Goal: Task Accomplishment & Management: Complete application form

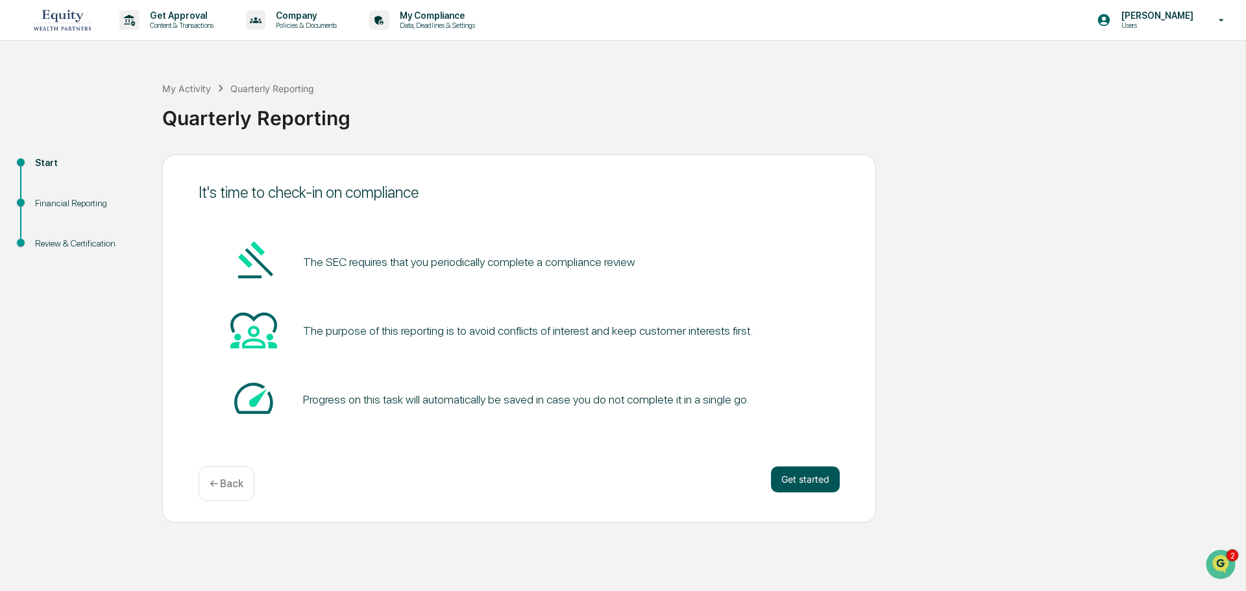
click at [802, 474] on button "Get started" at bounding box center [805, 480] width 69 height 26
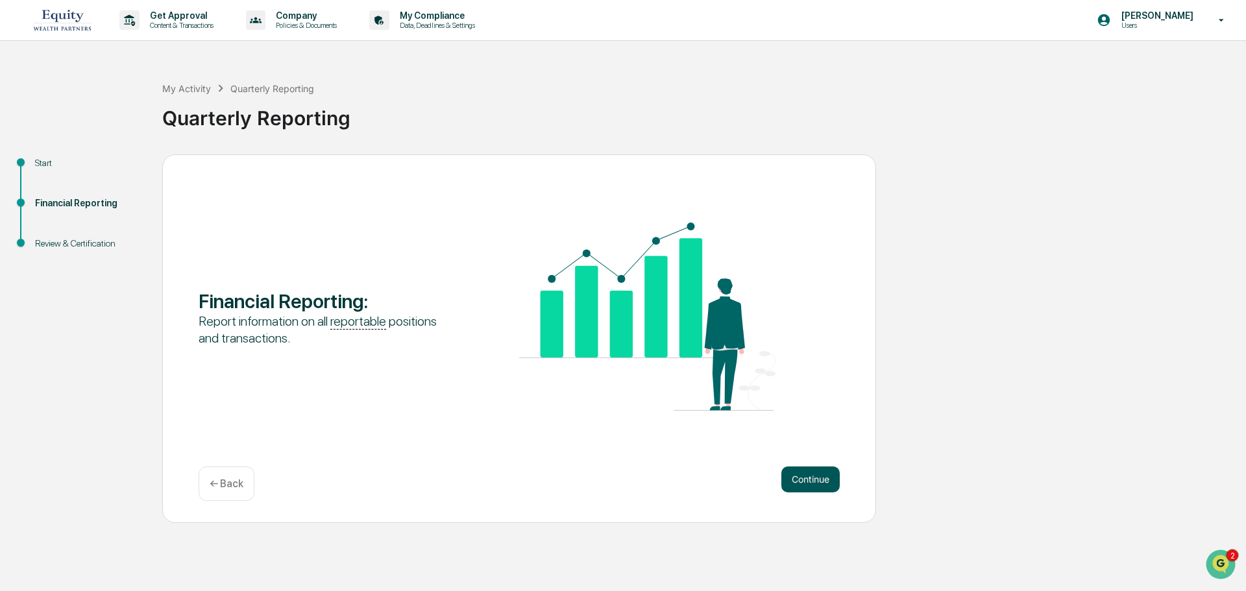
click at [811, 480] on button "Continue" at bounding box center [810, 480] width 58 height 26
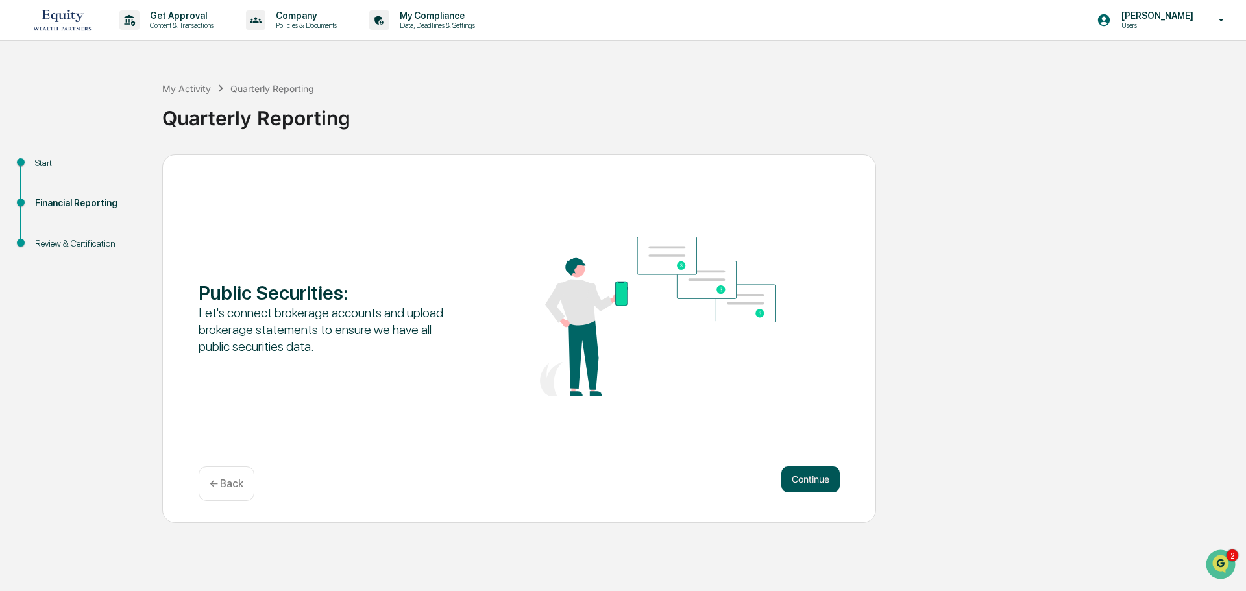
click at [810, 476] on button "Continue" at bounding box center [810, 480] width 58 height 26
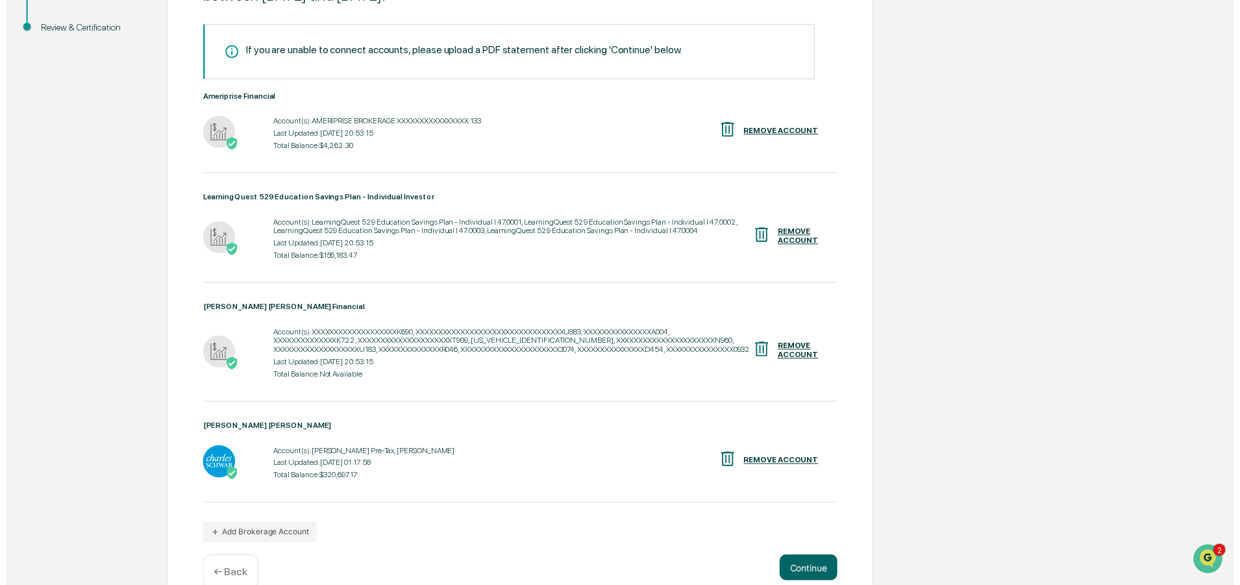
scroll to position [251, 0]
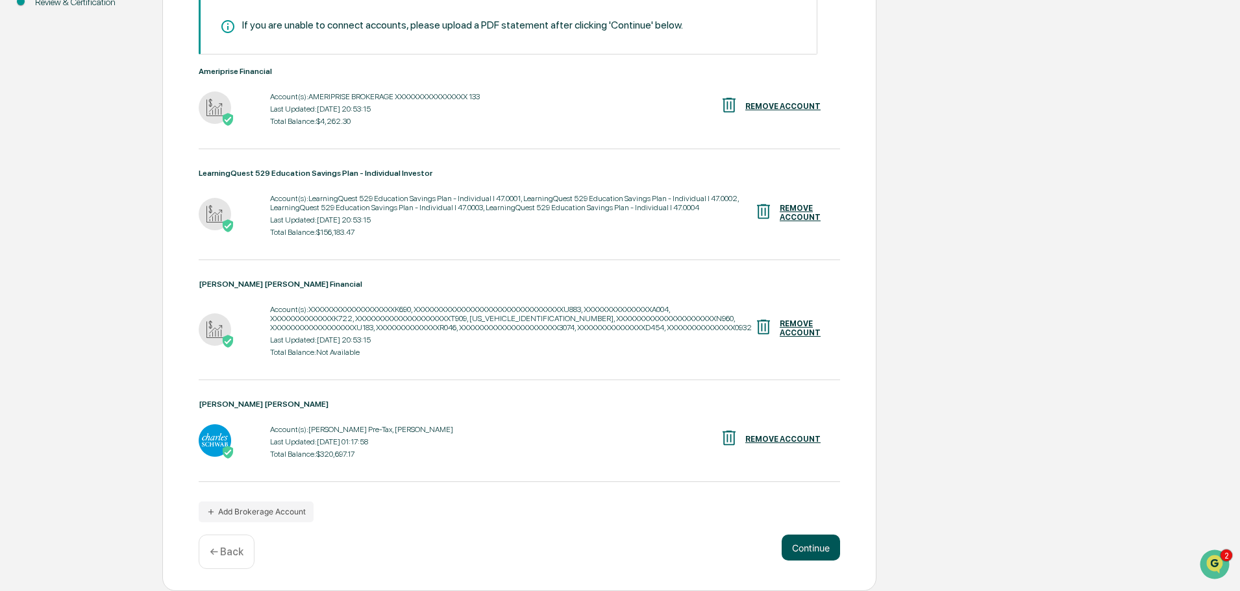
click at [825, 546] on button "Continue" at bounding box center [810, 548] width 58 height 26
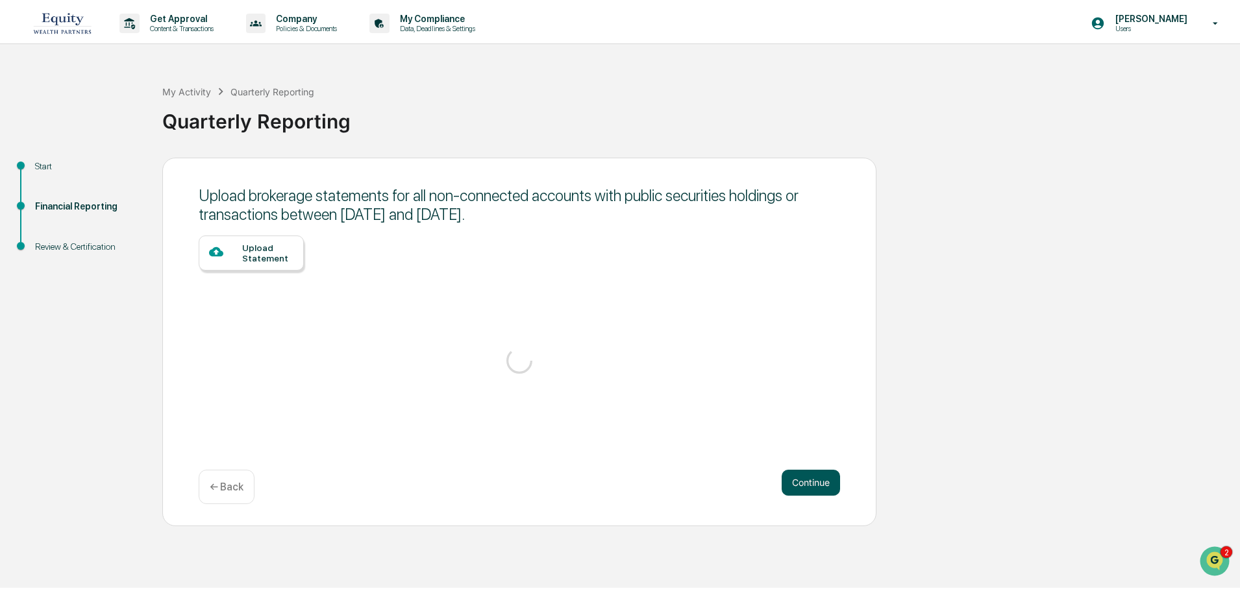
scroll to position [0, 0]
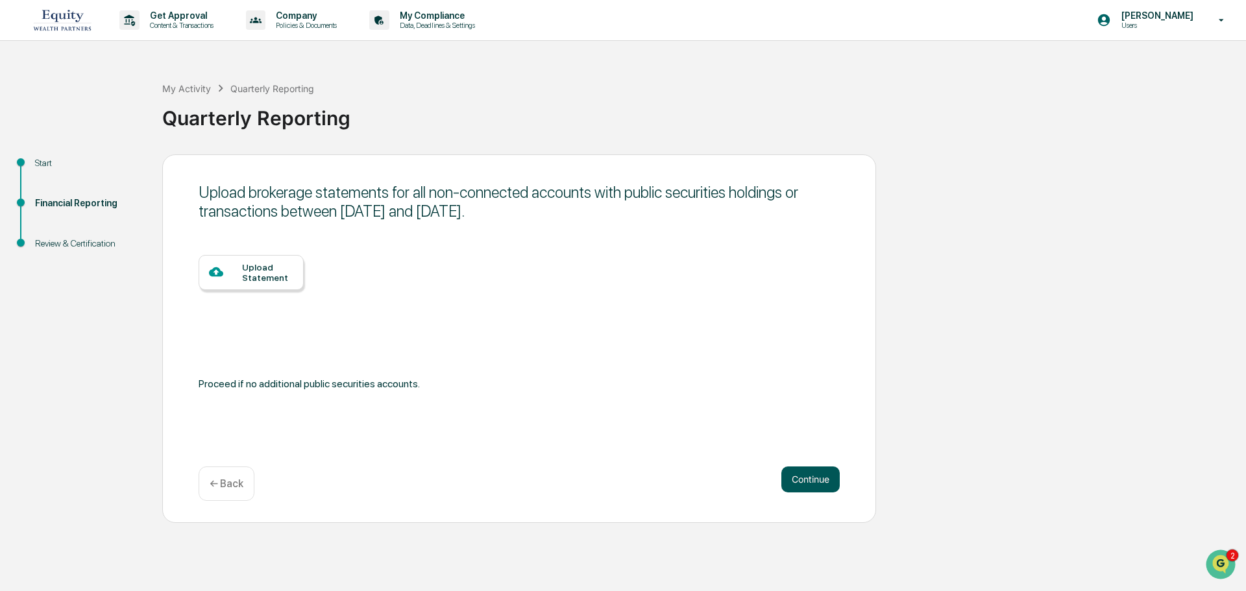
click at [807, 483] on button "Continue" at bounding box center [810, 480] width 58 height 26
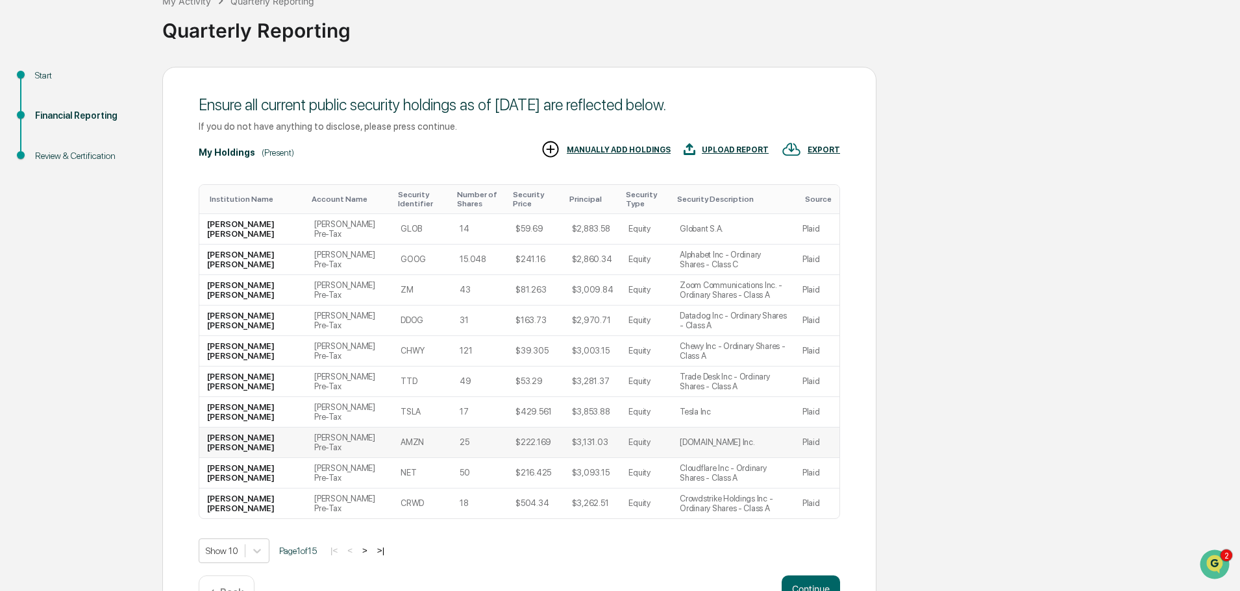
scroll to position [129, 0]
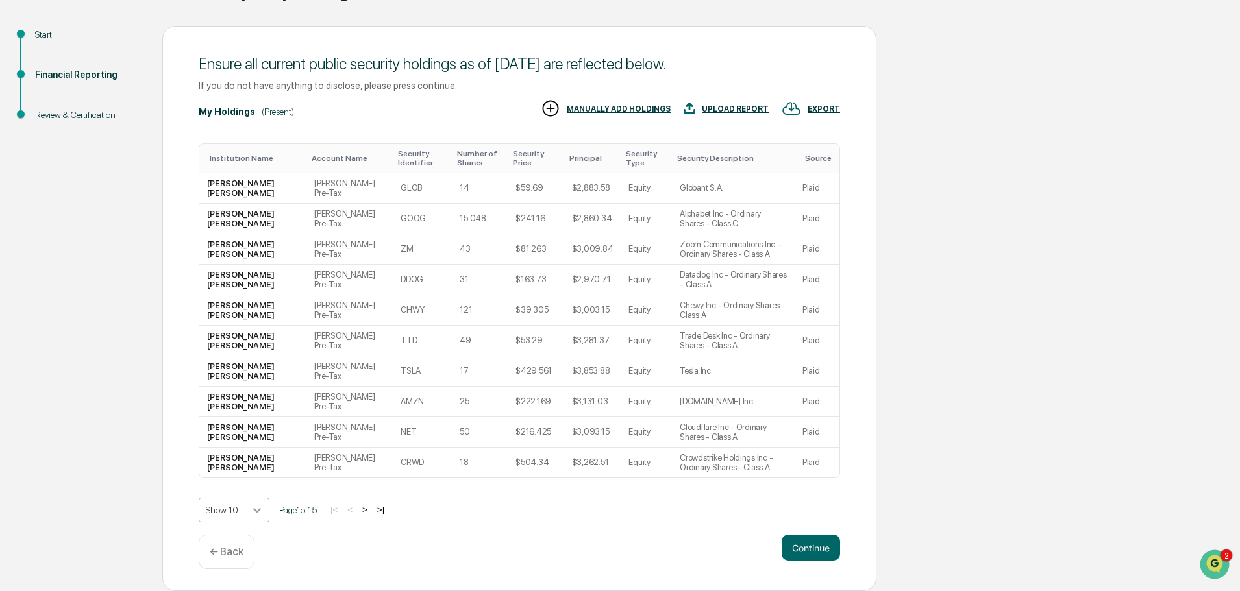
click at [257, 509] on body "Get Approval Content & Transactions Company Policies & Documents My Compliance …" at bounding box center [620, 231] width 1240 height 720
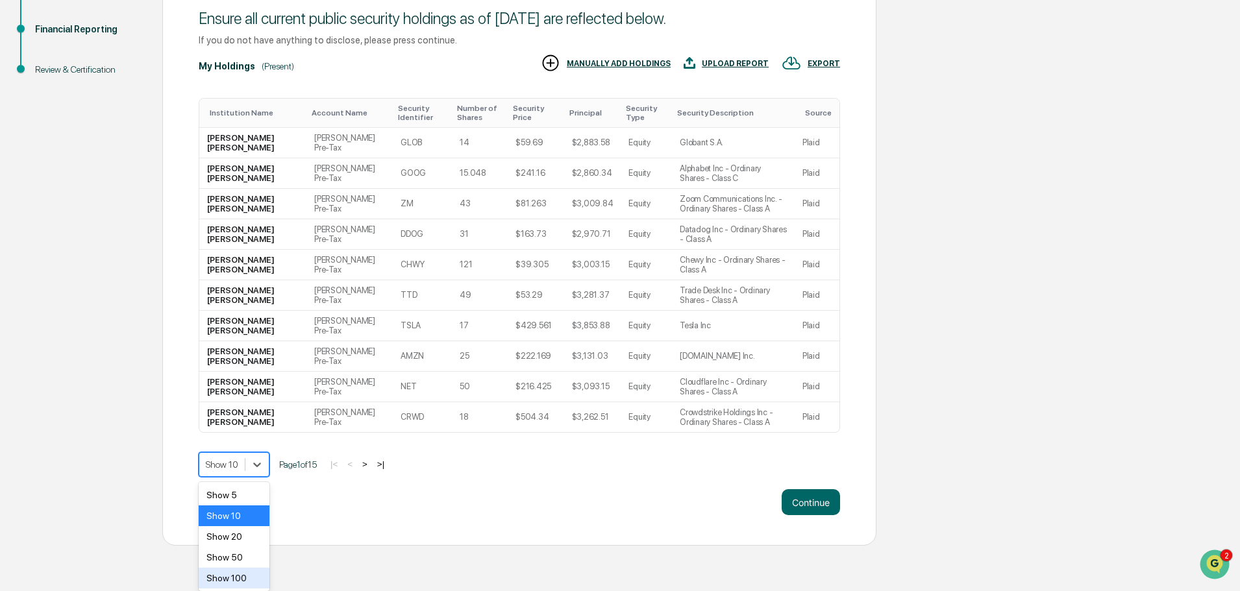
click at [234, 580] on div "Show 100" at bounding box center [234, 578] width 71 height 21
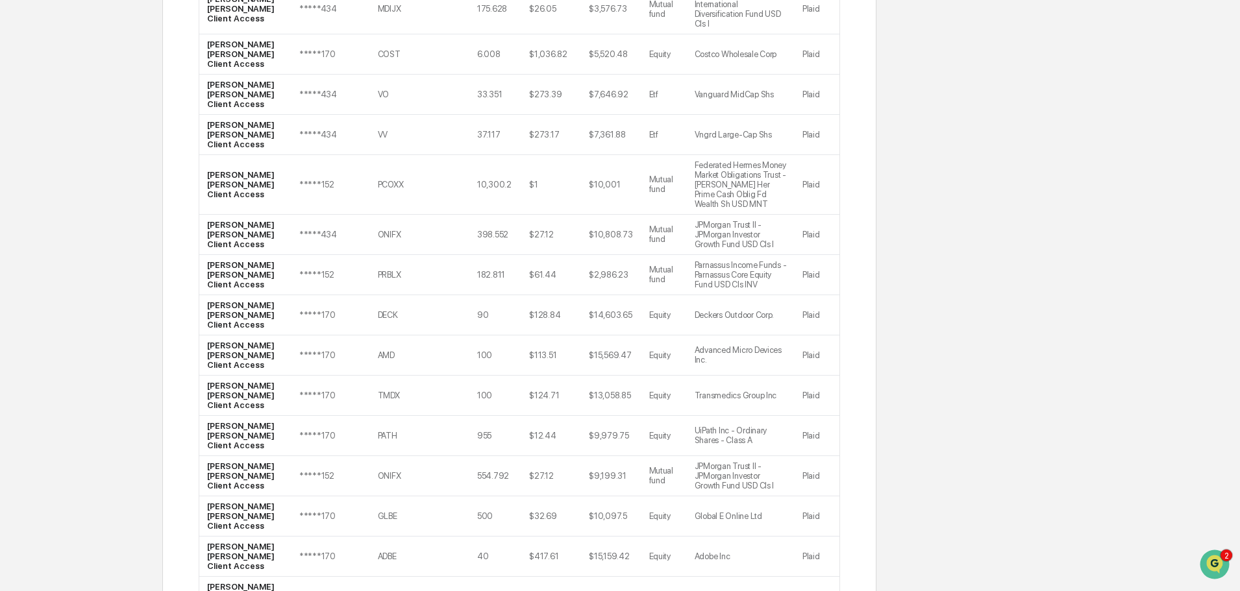
scroll to position [2874, 0]
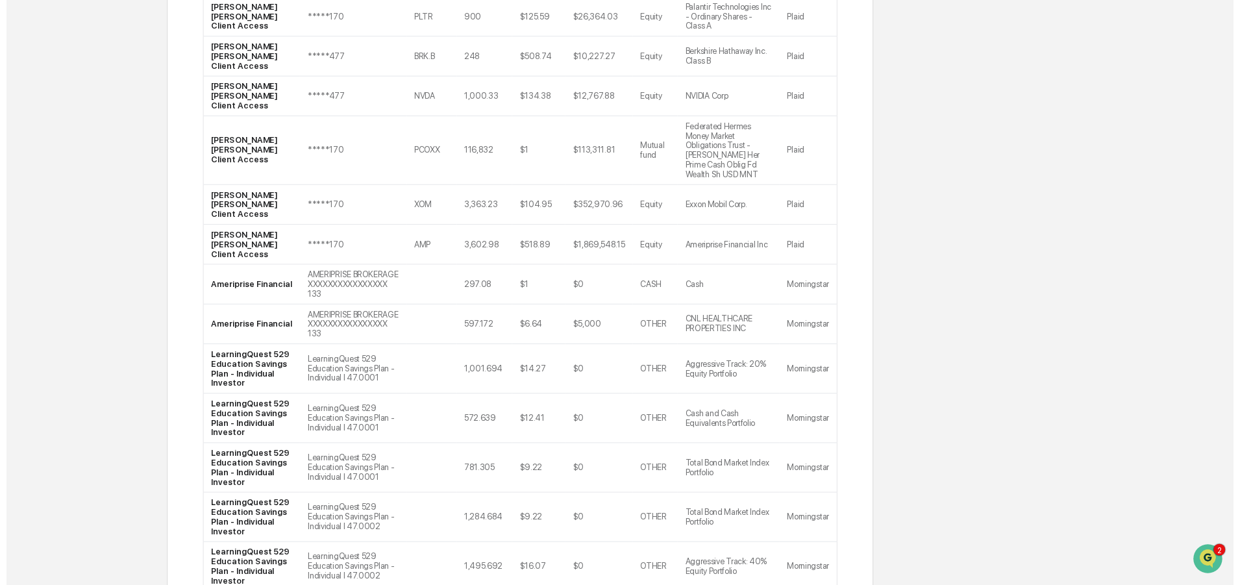
scroll to position [1628, 0]
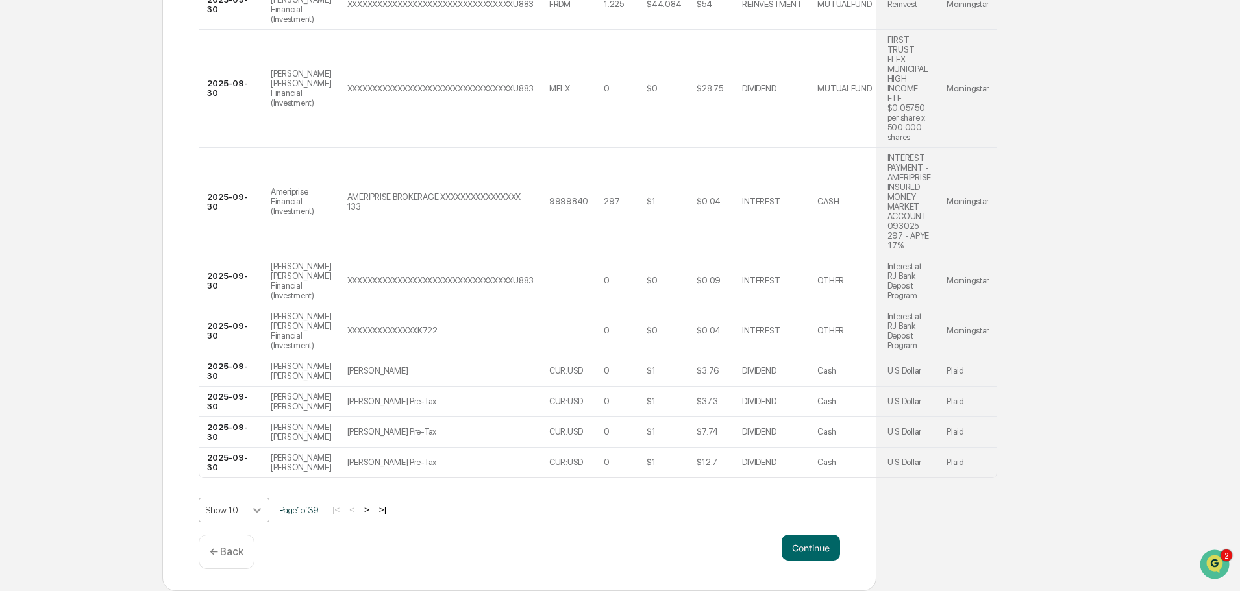
scroll to position [426, 0]
click at [247, 510] on body "Get Approval Content & Transactions Company Policies & Documents My Compliance …" at bounding box center [620, 114] width 1240 height 953
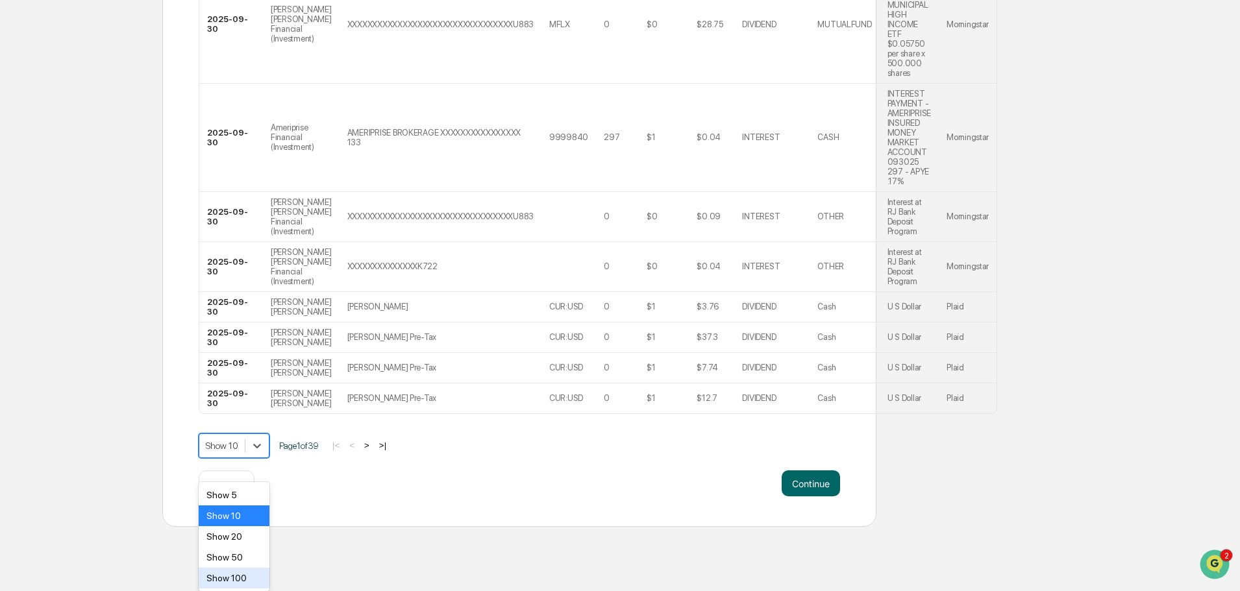
click at [236, 582] on div "Show 100" at bounding box center [234, 578] width 71 height 21
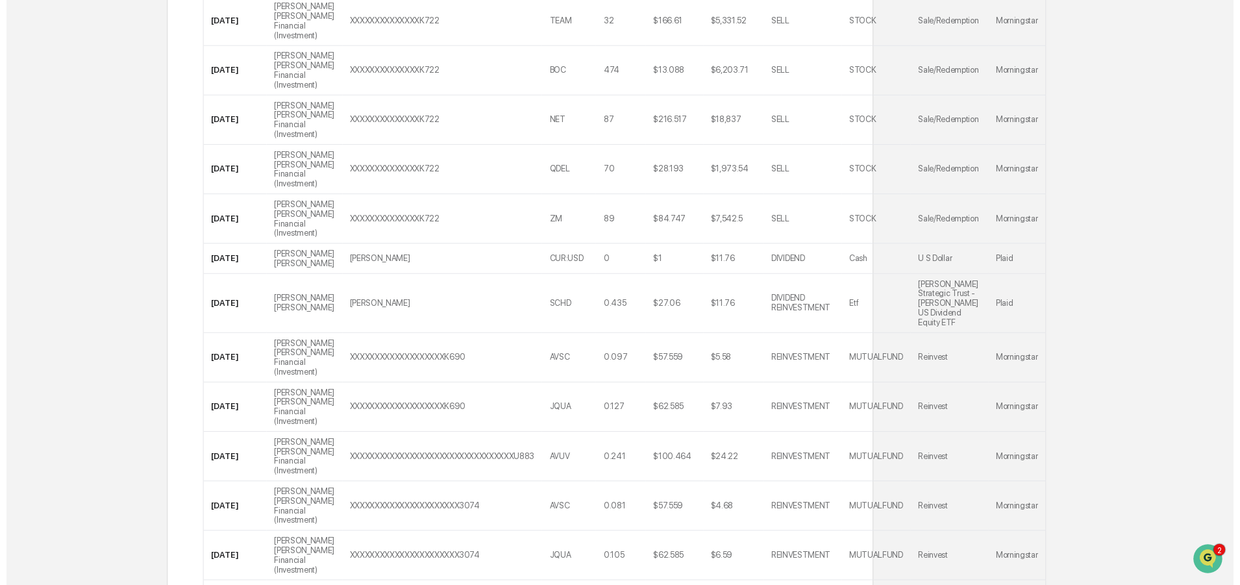
scroll to position [4792, 0]
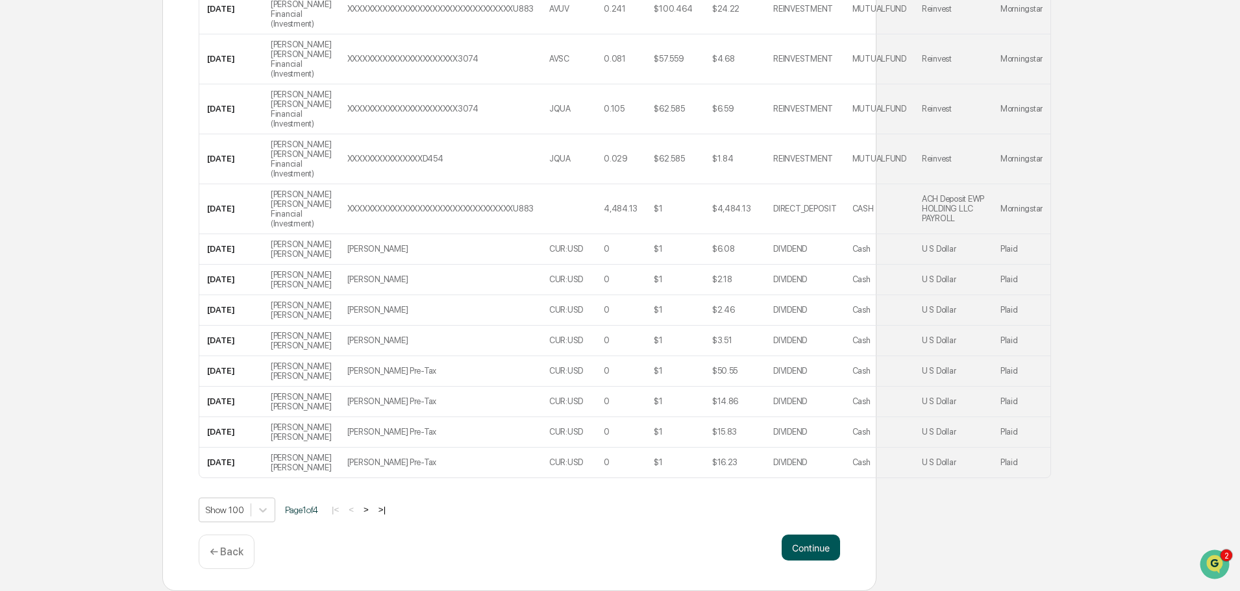
click at [810, 549] on button "Continue" at bounding box center [810, 548] width 58 height 26
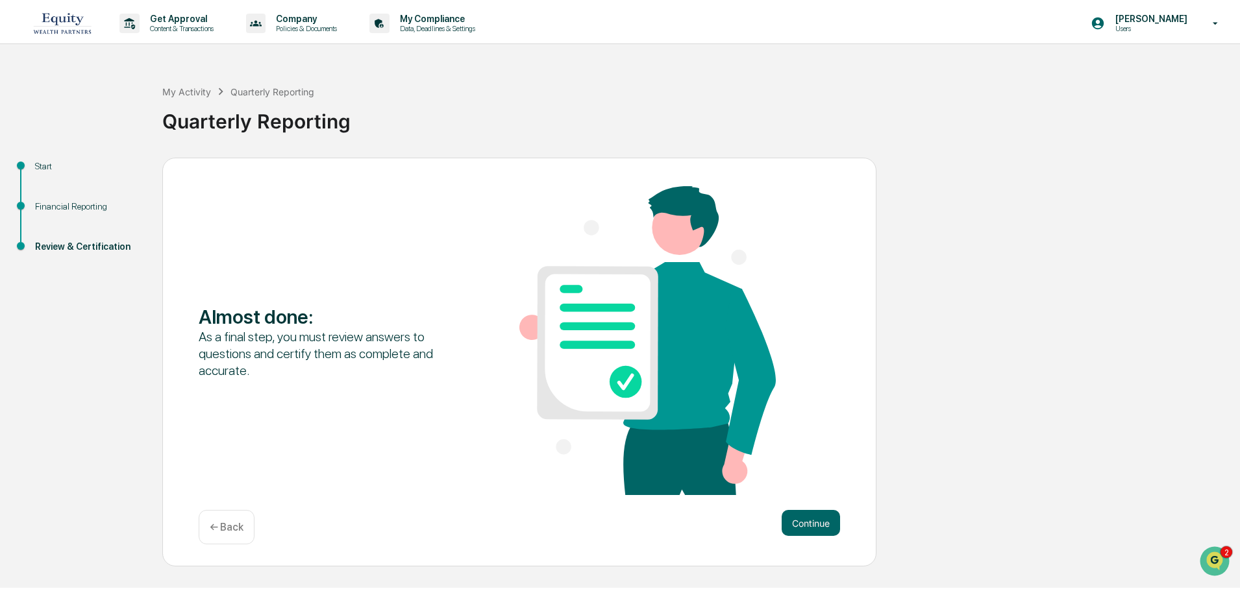
scroll to position [0, 0]
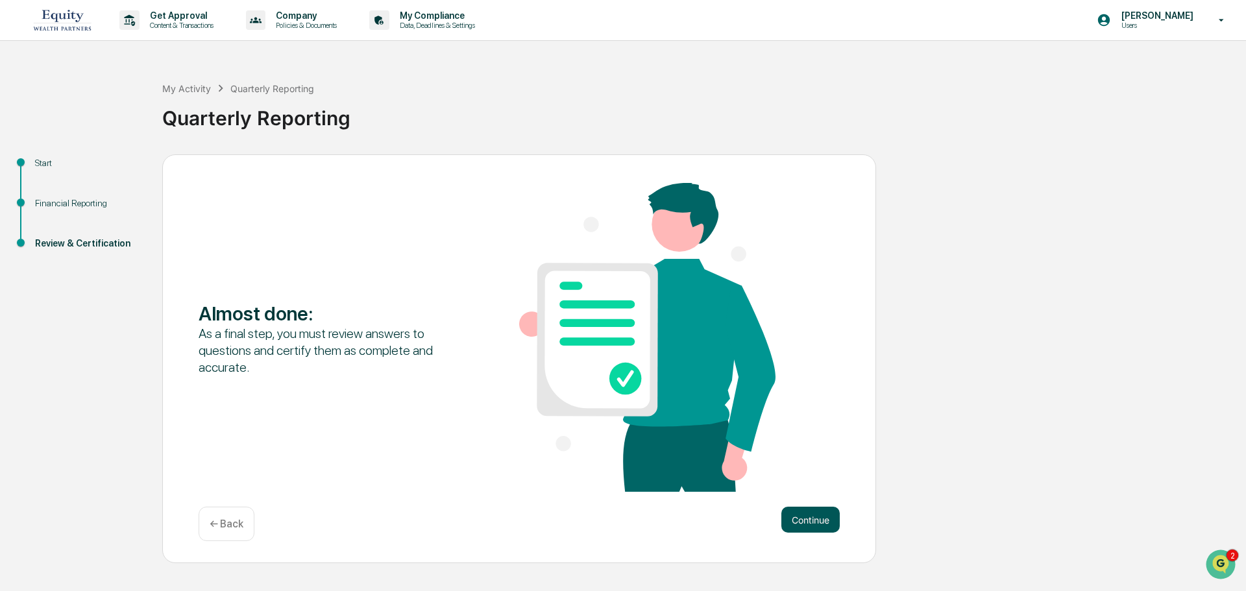
click at [811, 522] on button "Continue" at bounding box center [810, 520] width 58 height 26
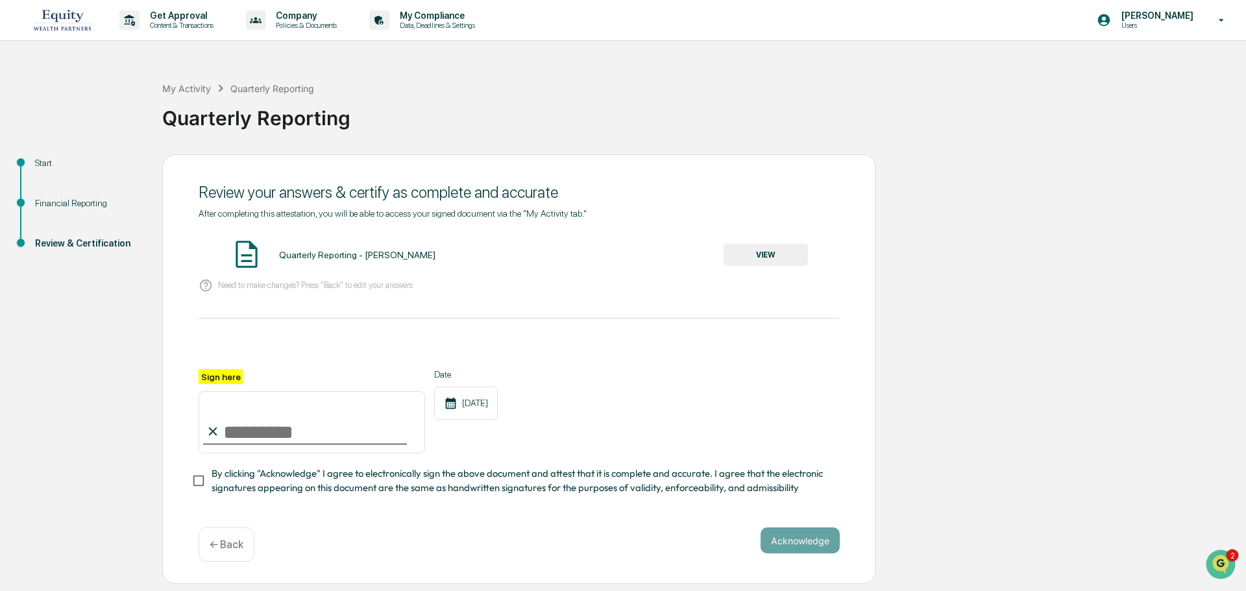
click at [761, 256] on button "VIEW" at bounding box center [766, 255] width 84 height 22
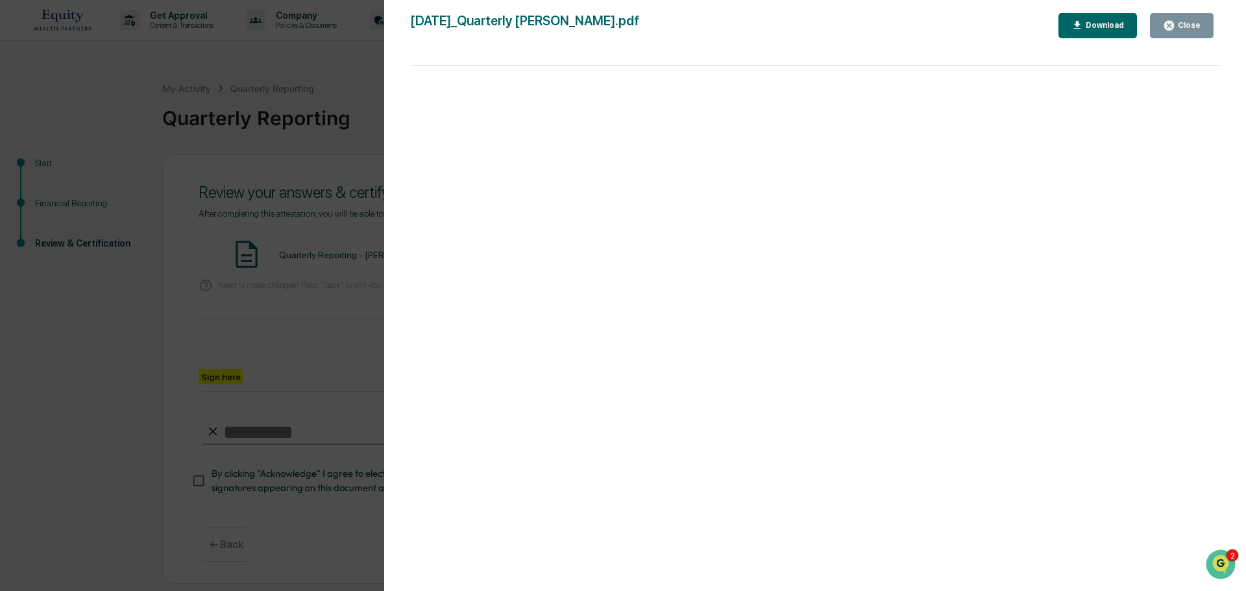
click at [1188, 25] on div "Close" at bounding box center [1187, 25] width 25 height 9
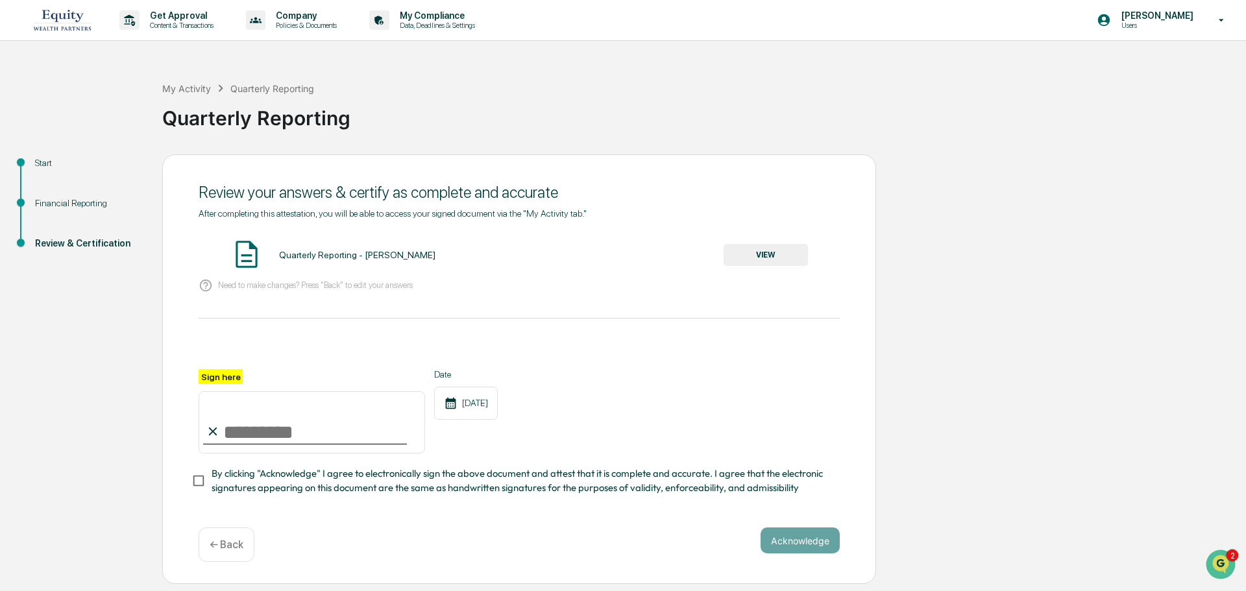
click at [263, 434] on input "Sign here" at bounding box center [312, 422] width 227 height 62
type input "**********"
click at [802, 545] on button "Acknowledge" at bounding box center [800, 541] width 79 height 26
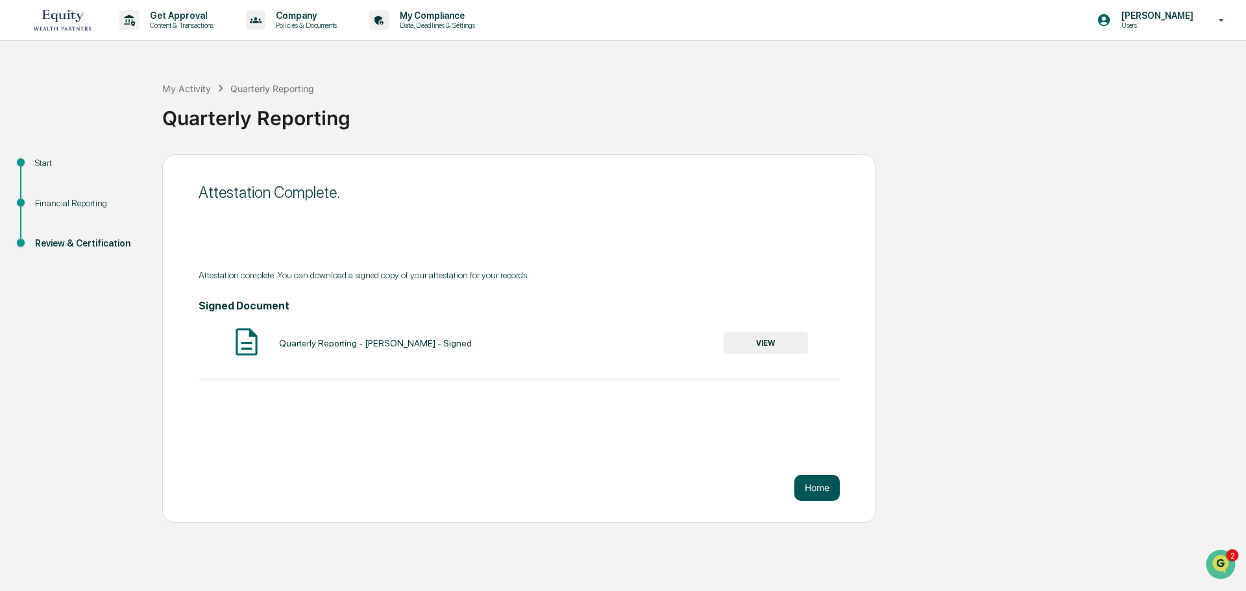
click at [814, 493] on button "Home" at bounding box center [816, 488] width 45 height 26
